Goal: Obtain resource: Download file/media

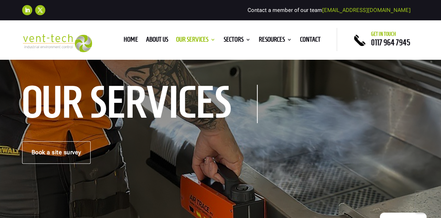
scroll to position [51, 0]
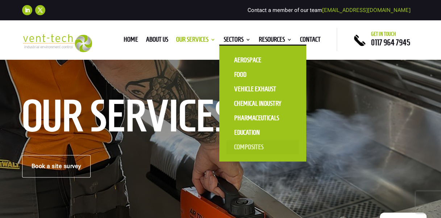
click at [247, 144] on link "Composites" at bounding box center [263, 147] width 73 height 15
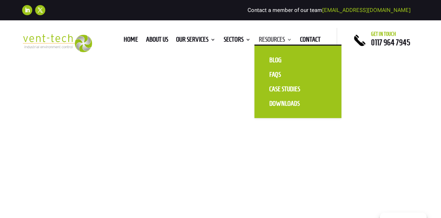
click at [266, 41] on link "Resources" at bounding box center [274, 41] width 33 height 8
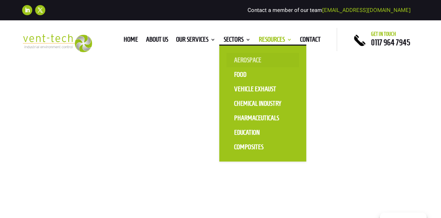
click at [245, 54] on link "Aerospace" at bounding box center [263, 60] width 73 height 15
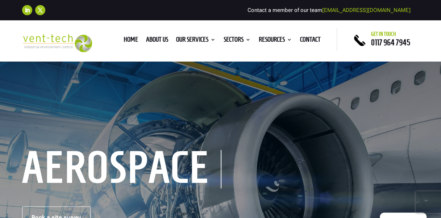
click at [407, 62] on div "Aerospace Book a site survey" at bounding box center [220, 191] width 441 height 258
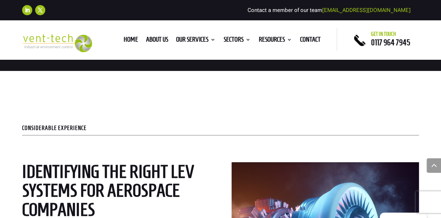
scroll to position [1170, 0]
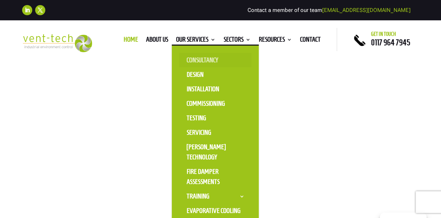
click at [210, 59] on link "Consultancy" at bounding box center [215, 60] width 73 height 15
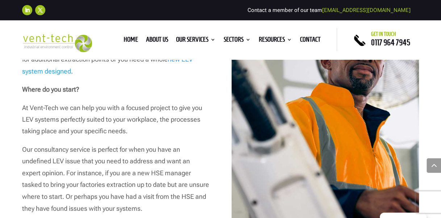
scroll to position [405, 0]
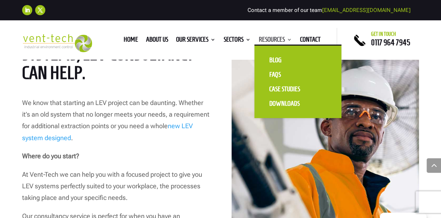
click at [264, 42] on link "Resources" at bounding box center [274, 41] width 33 height 8
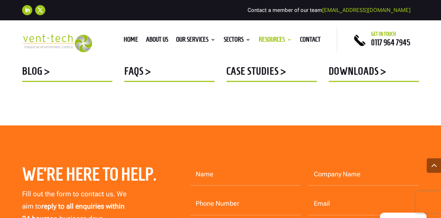
scroll to position [379, 0]
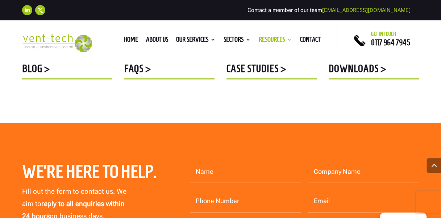
click at [367, 73] on h5 "DOWNLOADS >" at bounding box center [374, 70] width 90 height 14
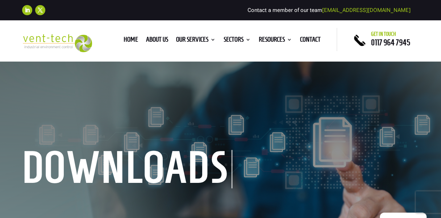
click at [183, 143] on div "downloads" at bounding box center [220, 171] width 441 height 218
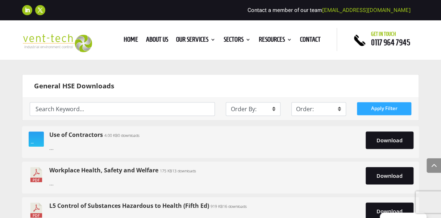
scroll to position [360, 0]
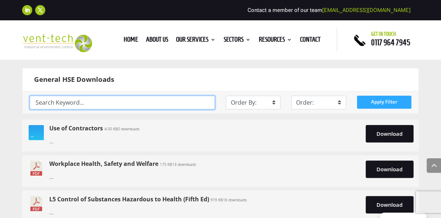
click at [137, 101] on input "text" at bounding box center [123, 103] width 186 height 14
type input "d"
type input "D140"
click at [357, 96] on button "Apply Filter" at bounding box center [384, 102] width 55 height 13
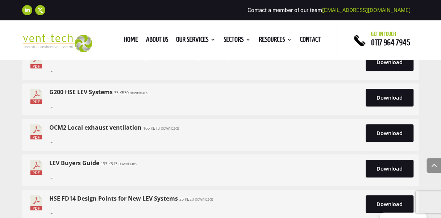
scroll to position [1478, 0]
